Goal: Information Seeking & Learning: Learn about a topic

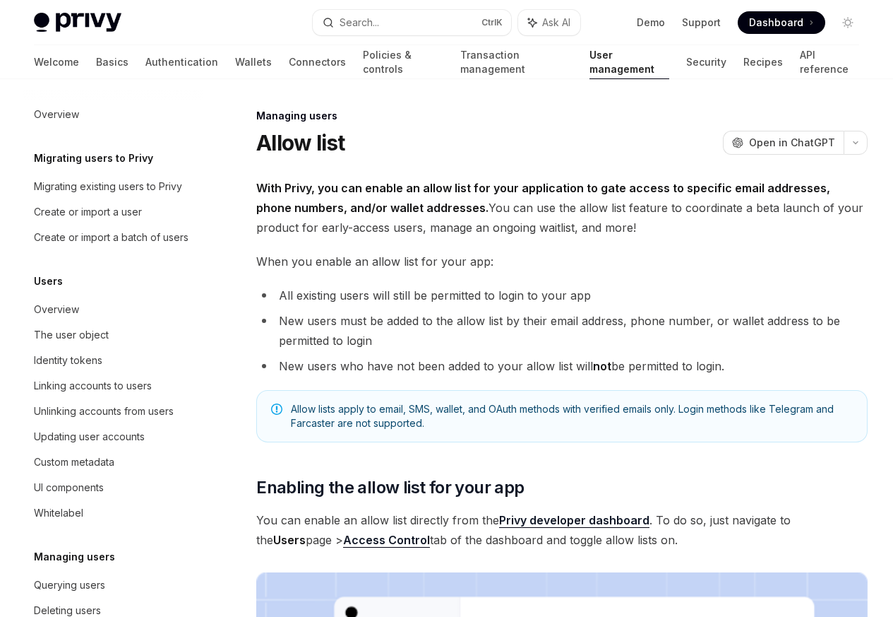
scroll to position [199, 0]
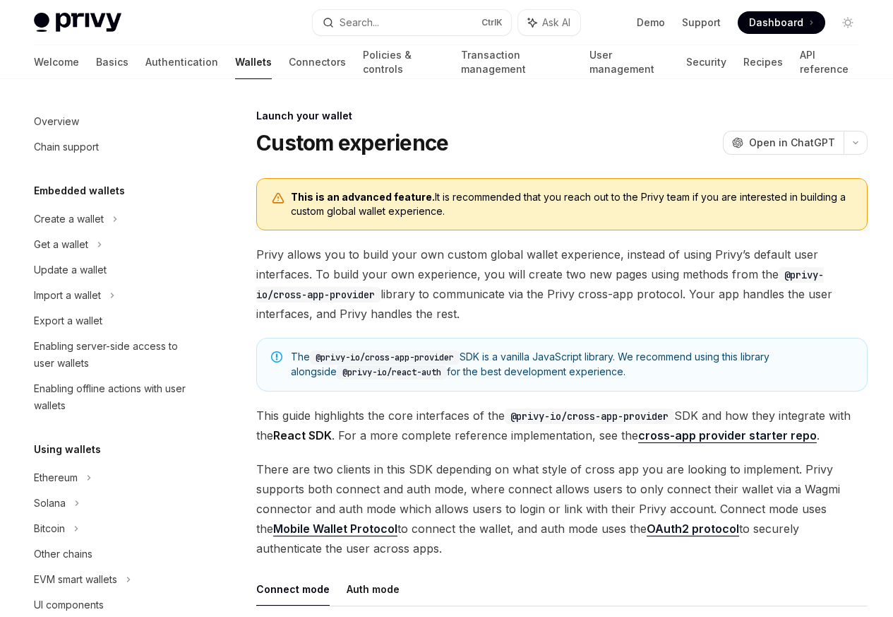
scroll to position [647, 0]
